Goal: Task Accomplishment & Management: Use online tool/utility

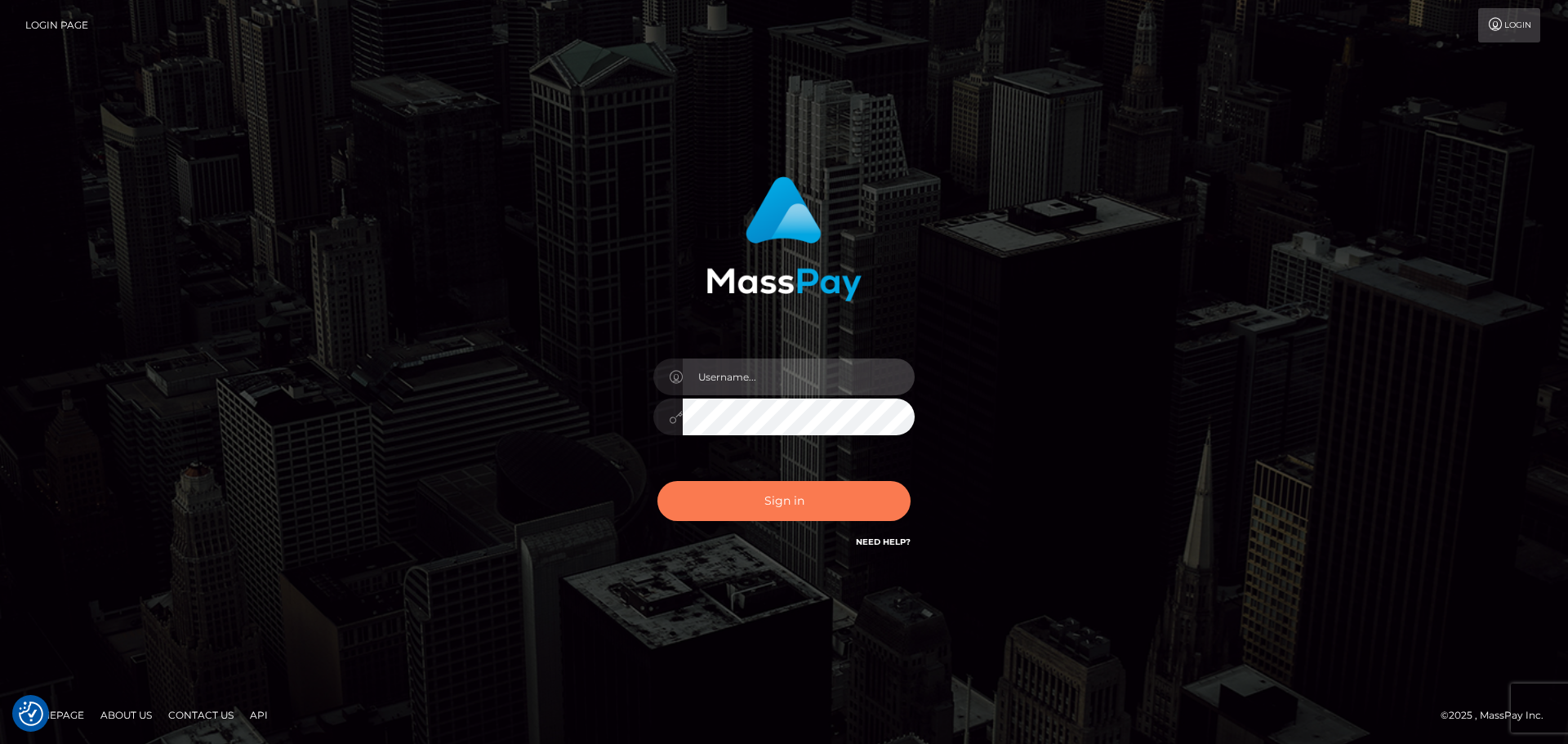
type input "vikki.jenkins"
click at [787, 492] on button "Sign in" at bounding box center [784, 501] width 253 height 40
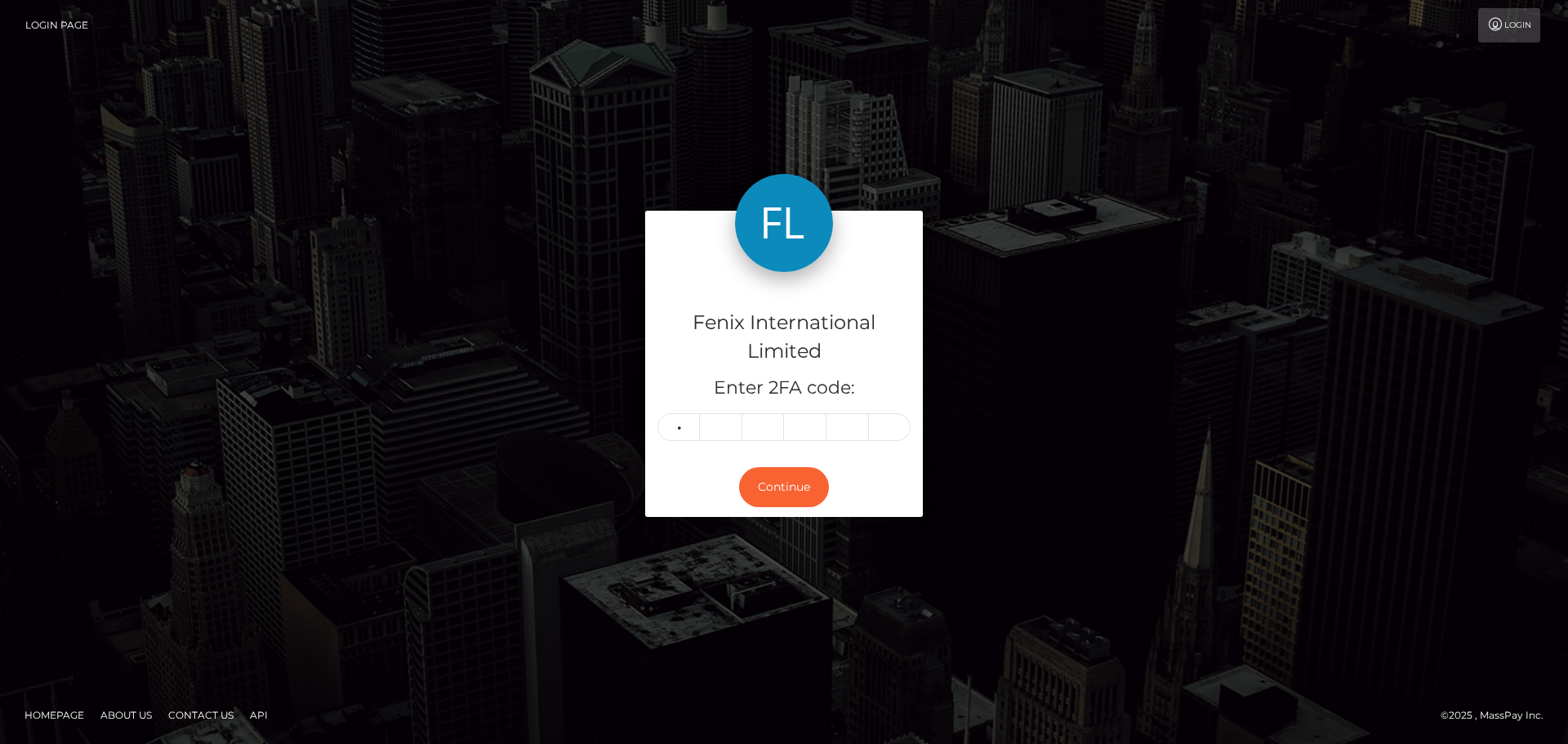
type input "2"
type input "1"
type input "4"
type input "8"
type input "5"
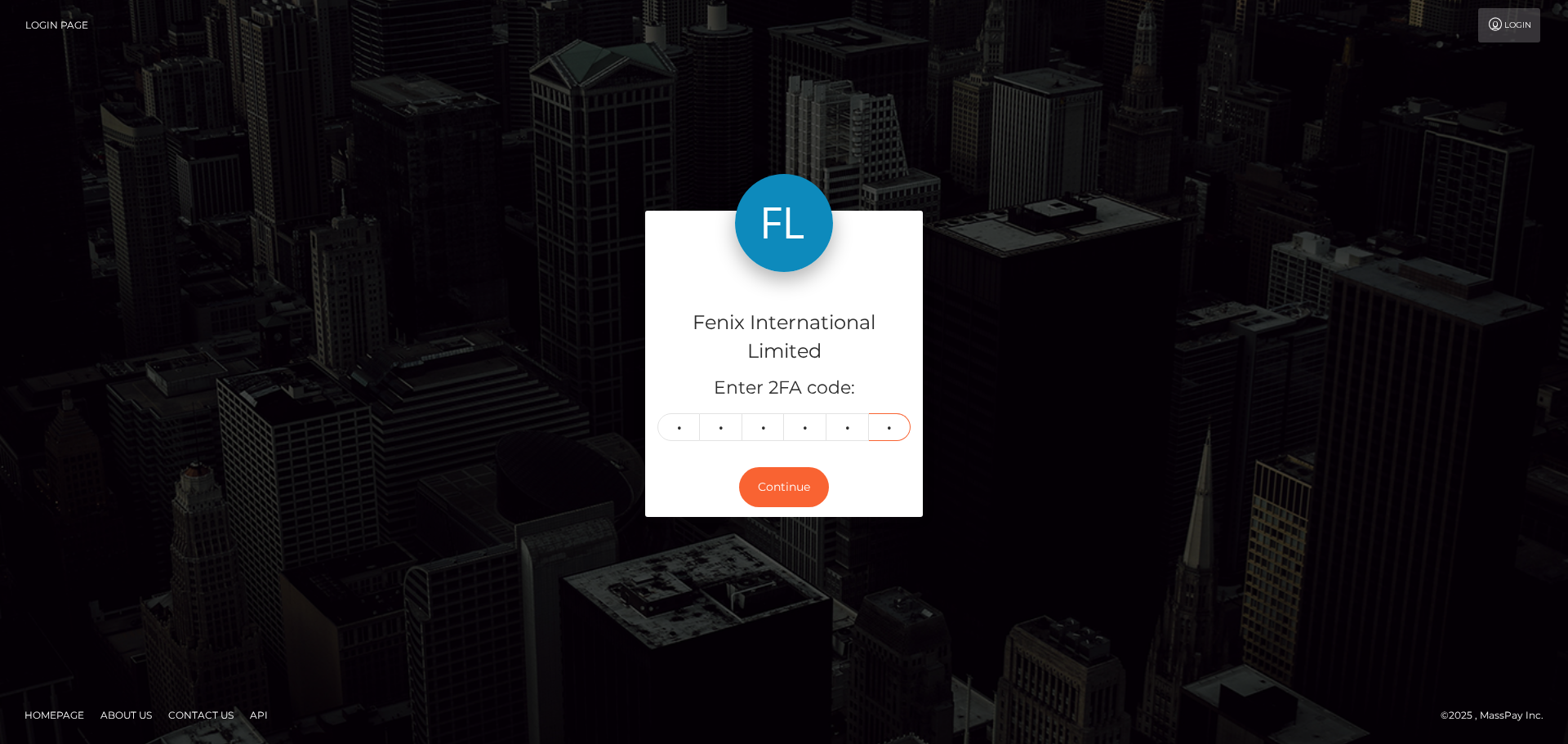
type input "6"
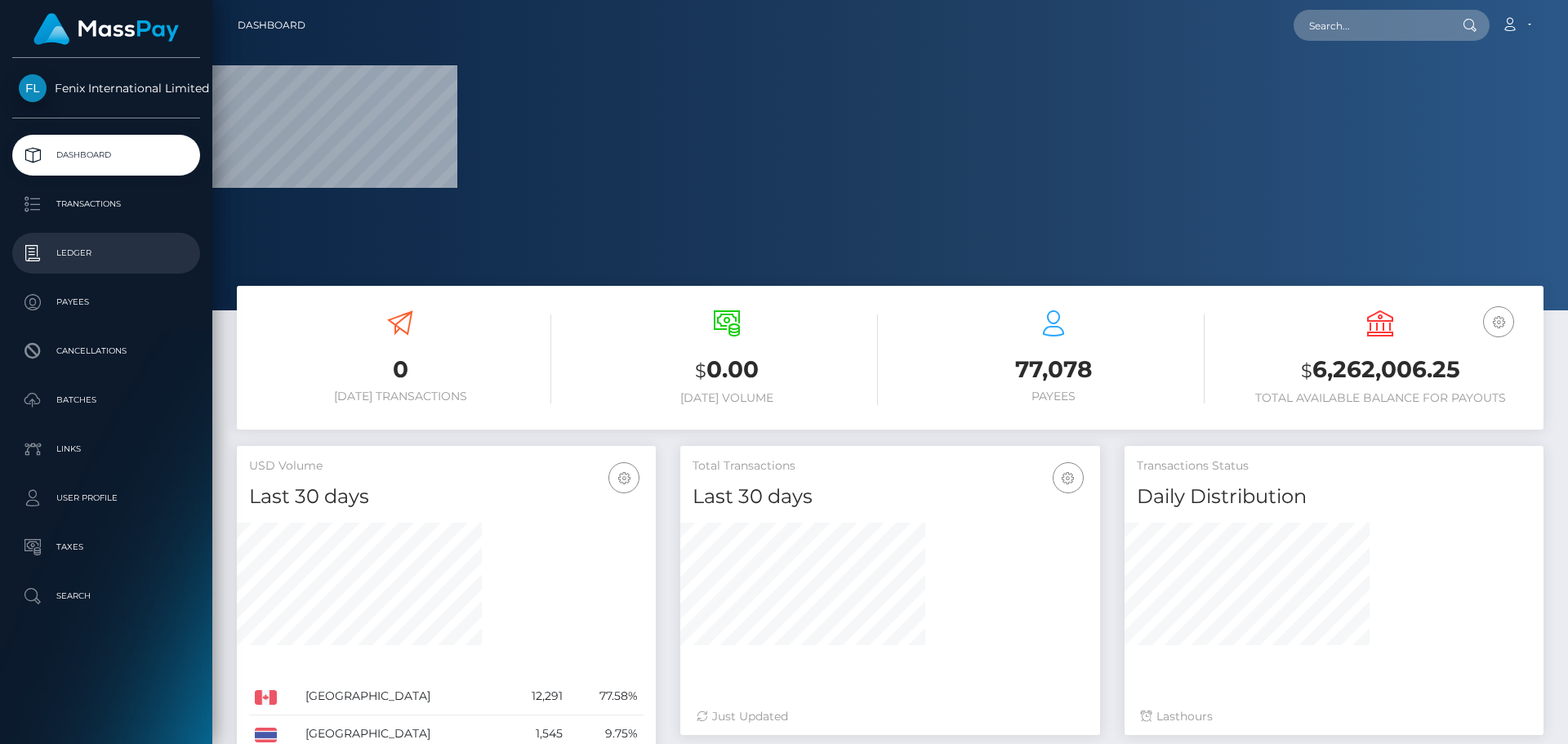
click at [96, 249] on p "Ledger" at bounding box center [106, 253] width 175 height 25
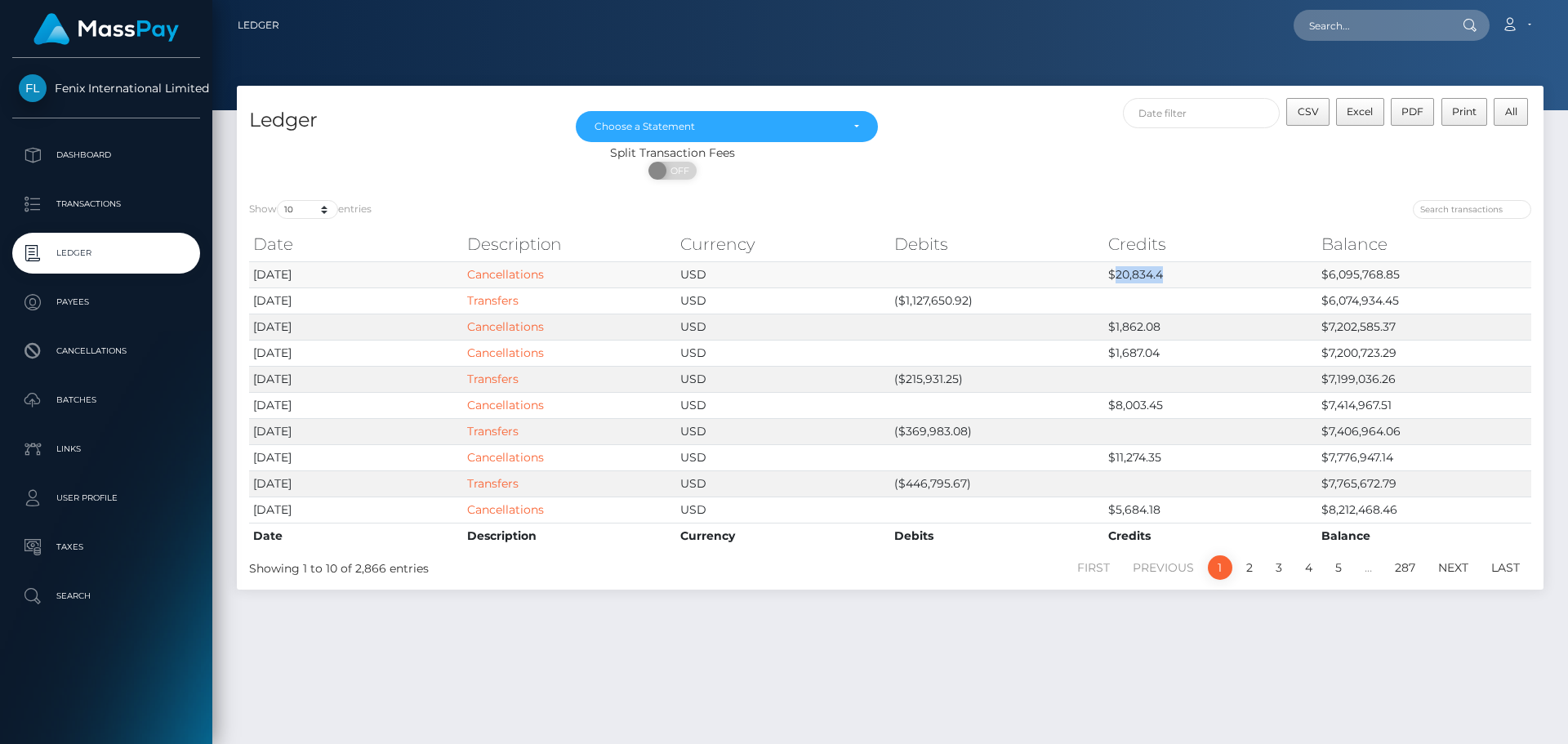
drag, startPoint x: 1115, startPoint y: 275, endPoint x: 1162, endPoint y: 271, distance: 47.2
click at [1162, 271] on td "$20,834.4" at bounding box center [1211, 274] width 214 height 27
copy td "20,834.4"
drag, startPoint x: 1326, startPoint y: 272, endPoint x: 1407, endPoint y: 272, distance: 81.0
click at [1407, 272] on td "$6,095,768.85" at bounding box center [1424, 274] width 214 height 27
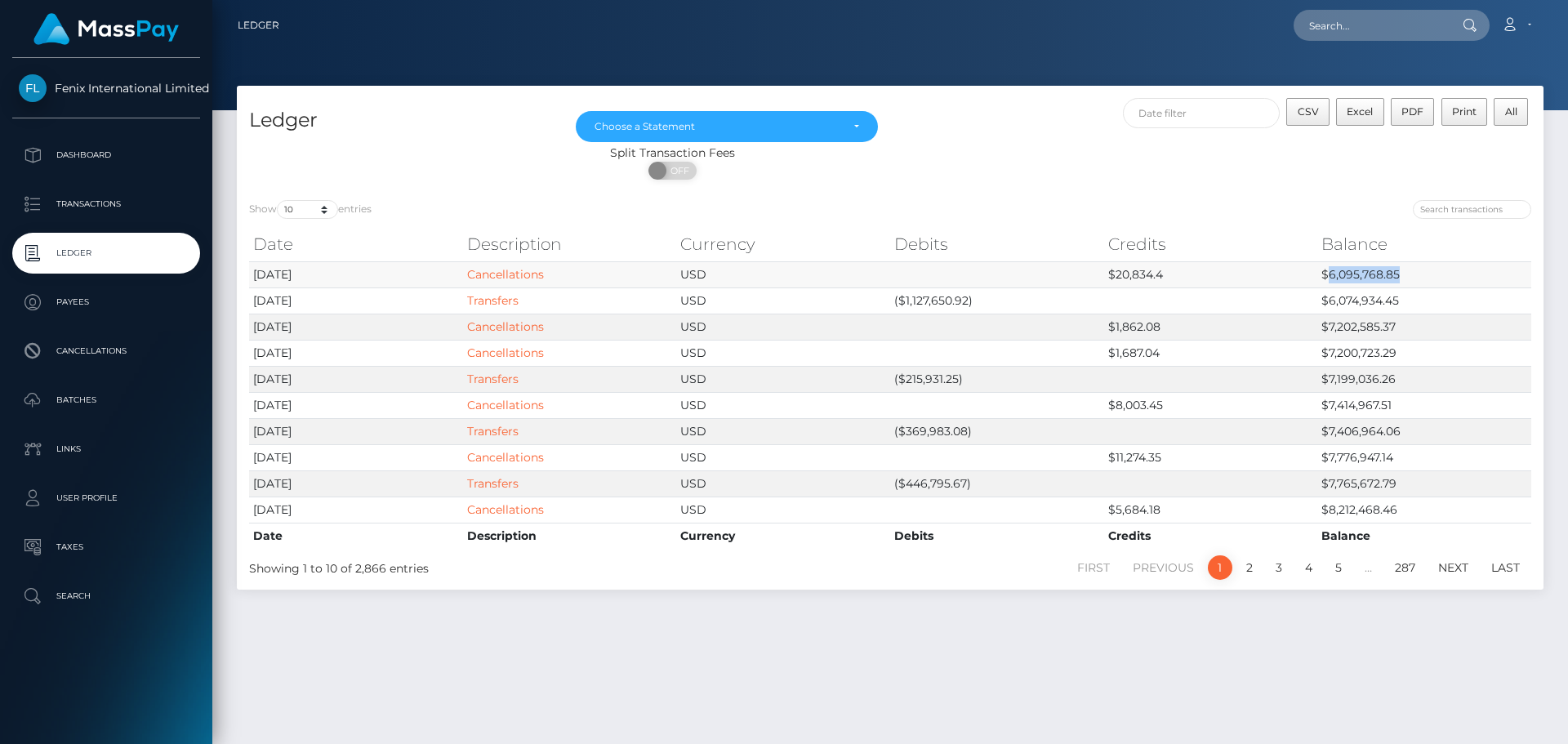
copy td "6,095,768.85"
drag, startPoint x: 902, startPoint y: 295, endPoint x: 965, endPoint y: 297, distance: 63.0
click at [965, 297] on td "($1,127,650.92)" at bounding box center [997, 301] width 214 height 27
copy td "1,127,650.92"
drag, startPoint x: 1331, startPoint y: 297, endPoint x: 1399, endPoint y: 298, distance: 68.0
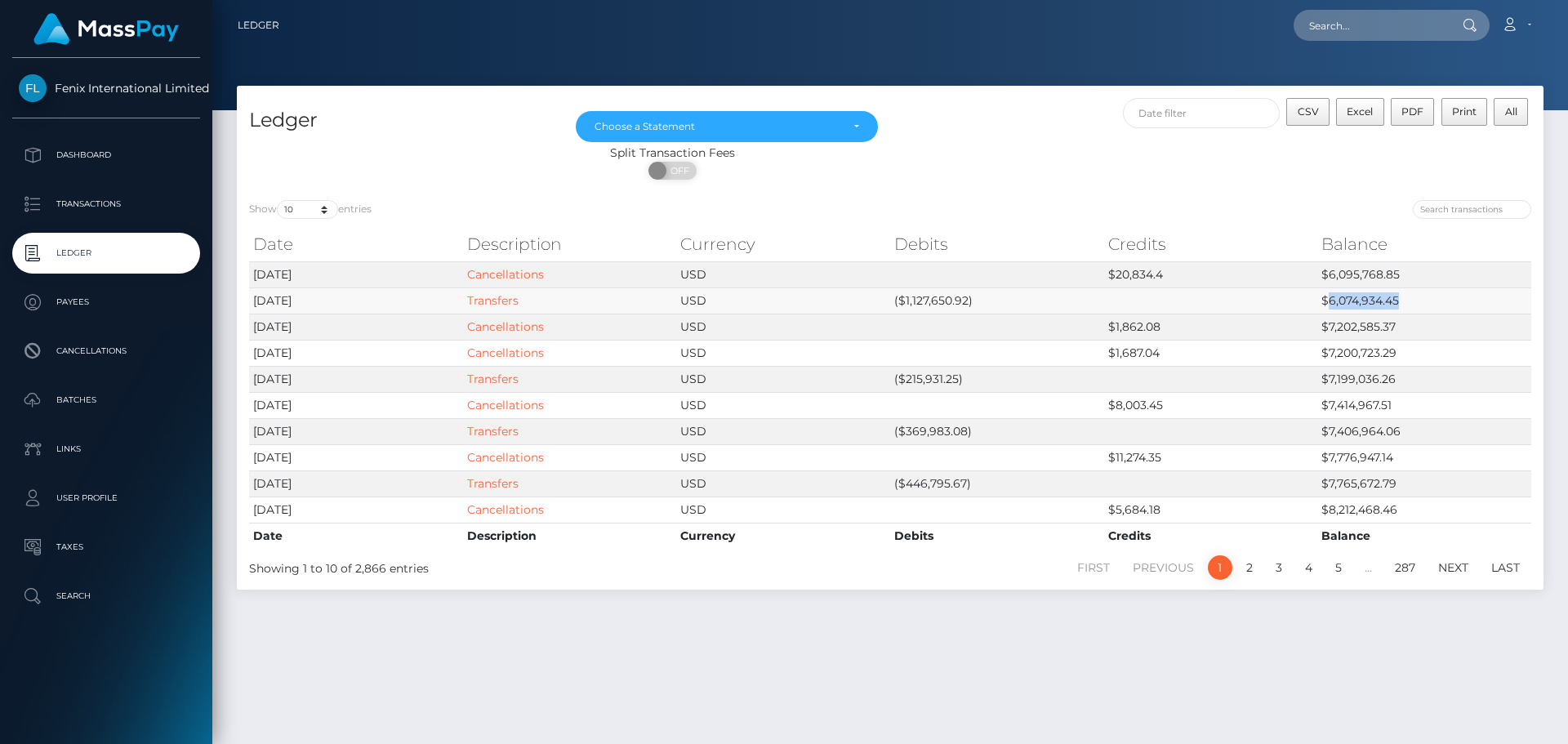
click at [1399, 298] on td "$6,074,934.45" at bounding box center [1424, 301] width 214 height 27
copy td "6,074,934.45"
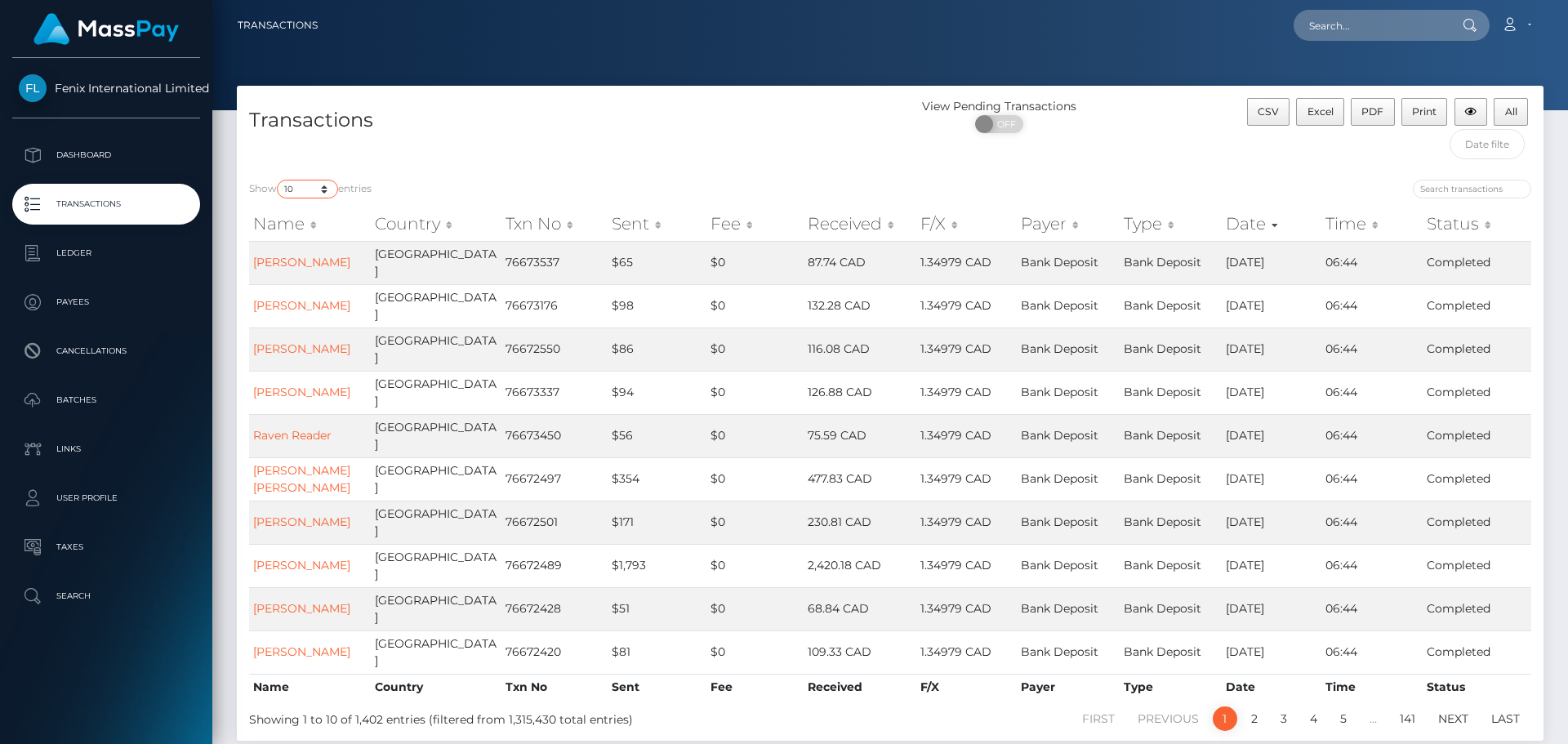
click at [328, 193] on select "10 25 50 100 250 500 1,000 3,500" at bounding box center [307, 189] width 62 height 19
select select "3500"
click at [278, 180] on select "10 25 50 100 250 500 1,000 3,500" at bounding box center [307, 189] width 62 height 19
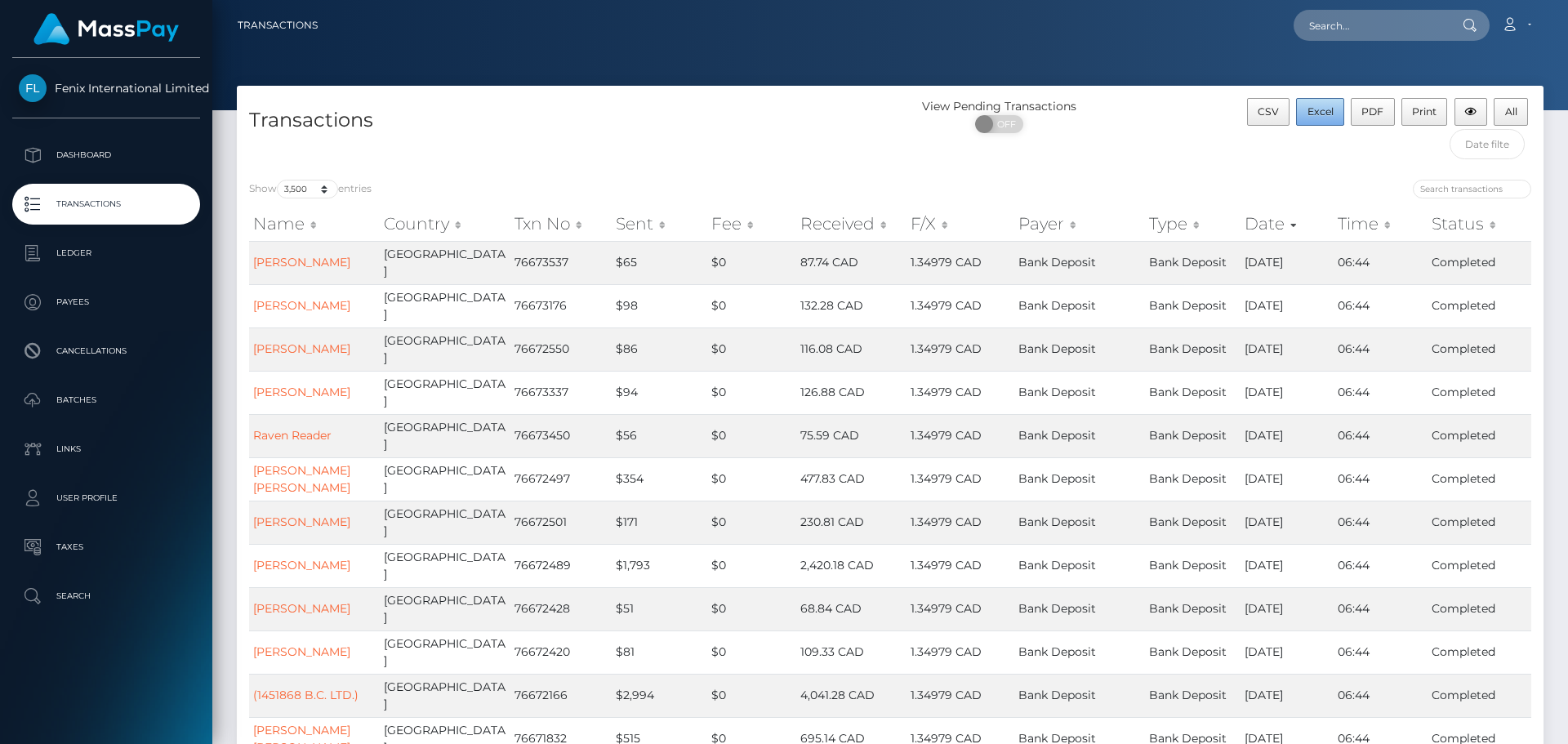
click at [1319, 104] on button "Excel" at bounding box center [1320, 111] width 48 height 27
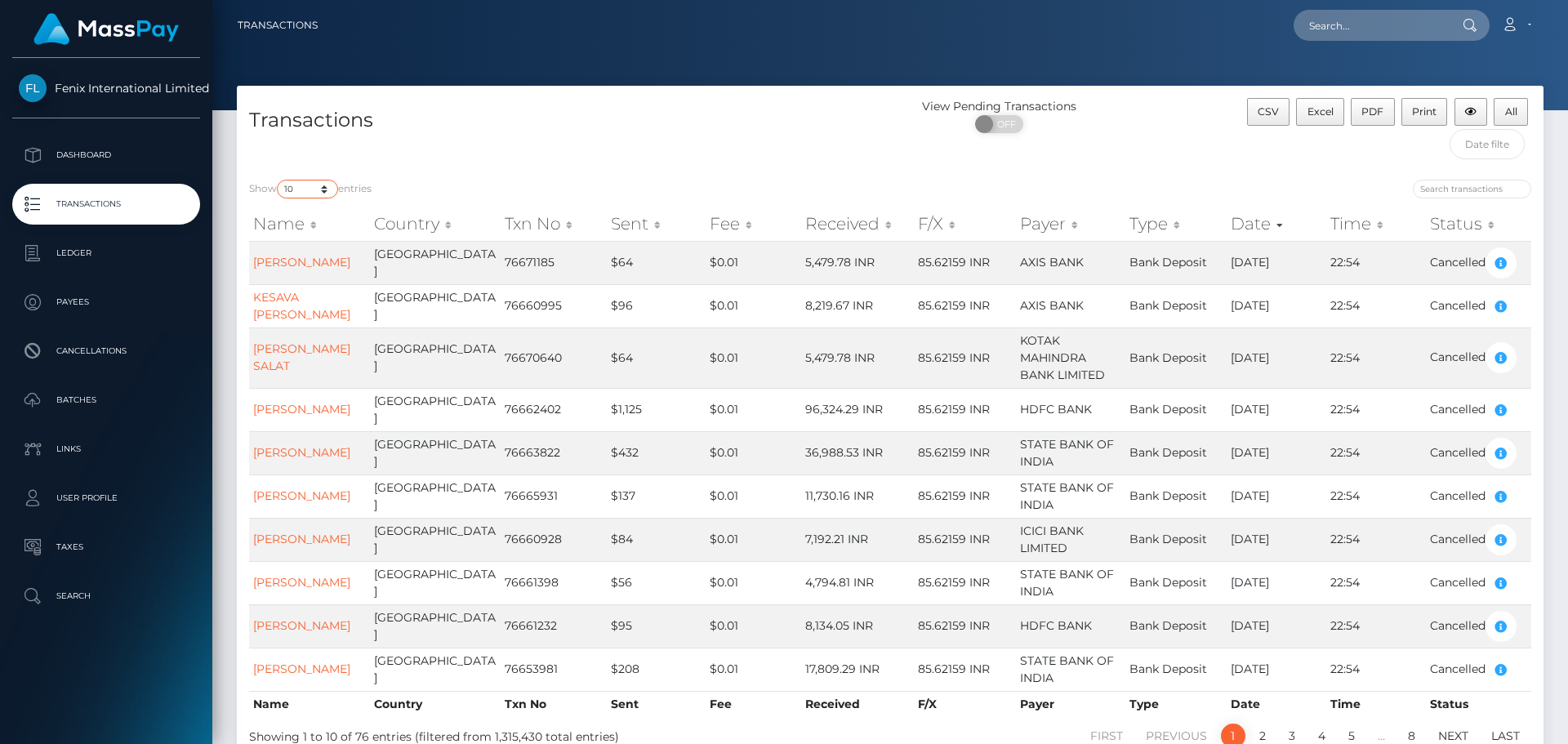
click at [330, 187] on select "10 25 50 100 250 500 1,000 3,500" at bounding box center [307, 189] width 62 height 19
select select "3500"
click at [278, 180] on select "10 25 50 100 250 500 1,000 3,500" at bounding box center [307, 189] width 62 height 19
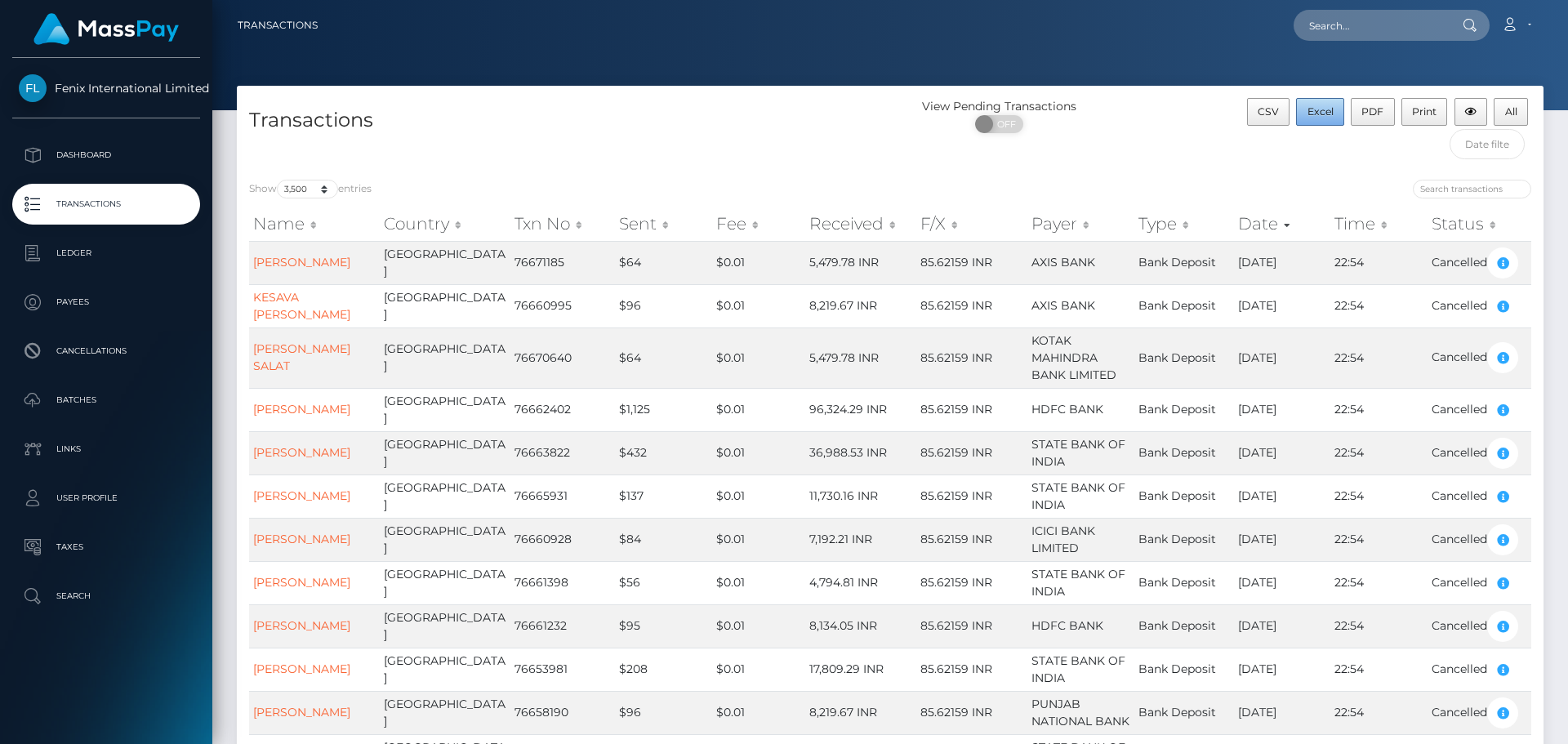
click at [1321, 108] on span "Excel" at bounding box center [1320, 111] width 27 height 12
